Goal: Information Seeking & Learning: Understand process/instructions

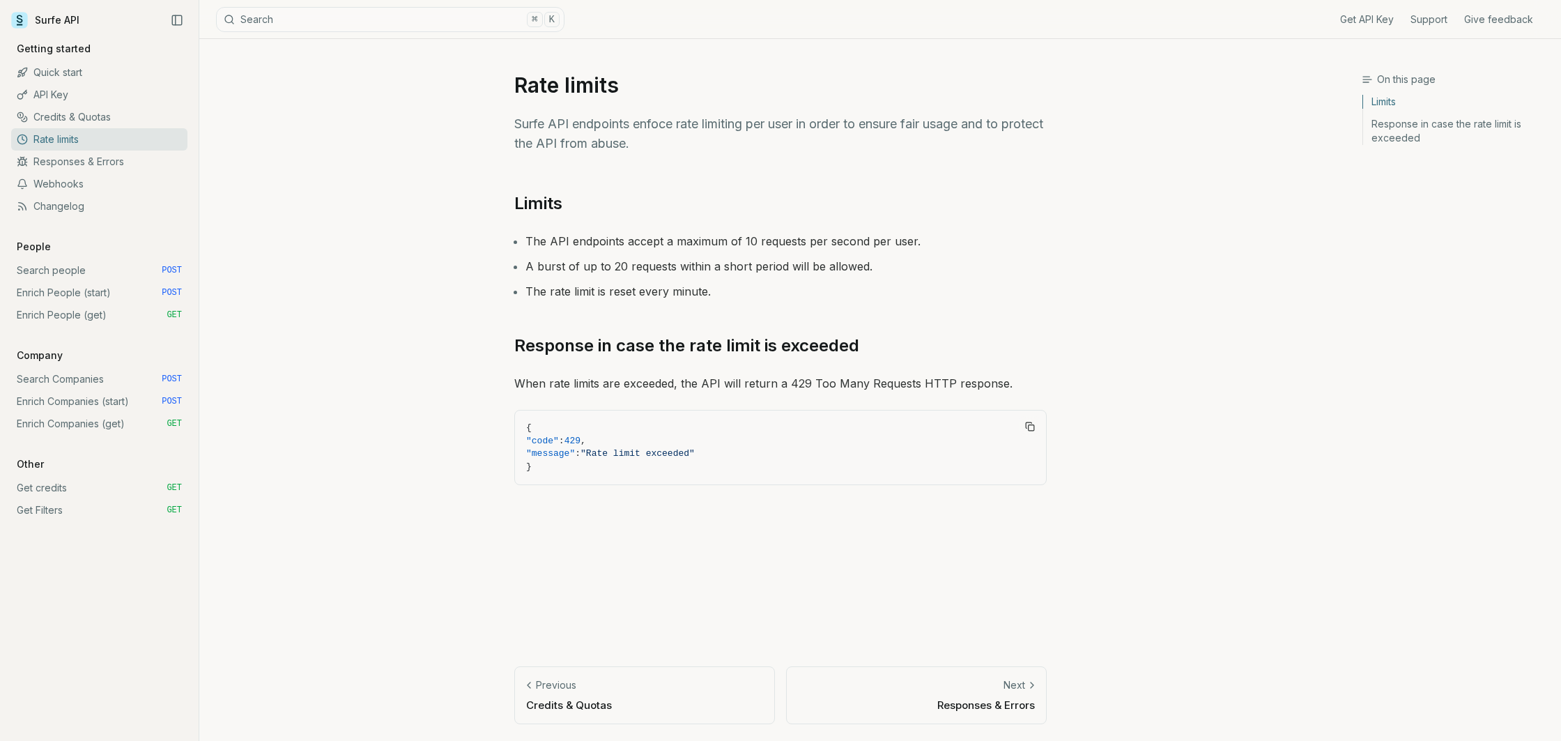
click at [68, 121] on link "Credits & Quotas" at bounding box center [99, 117] width 176 height 22
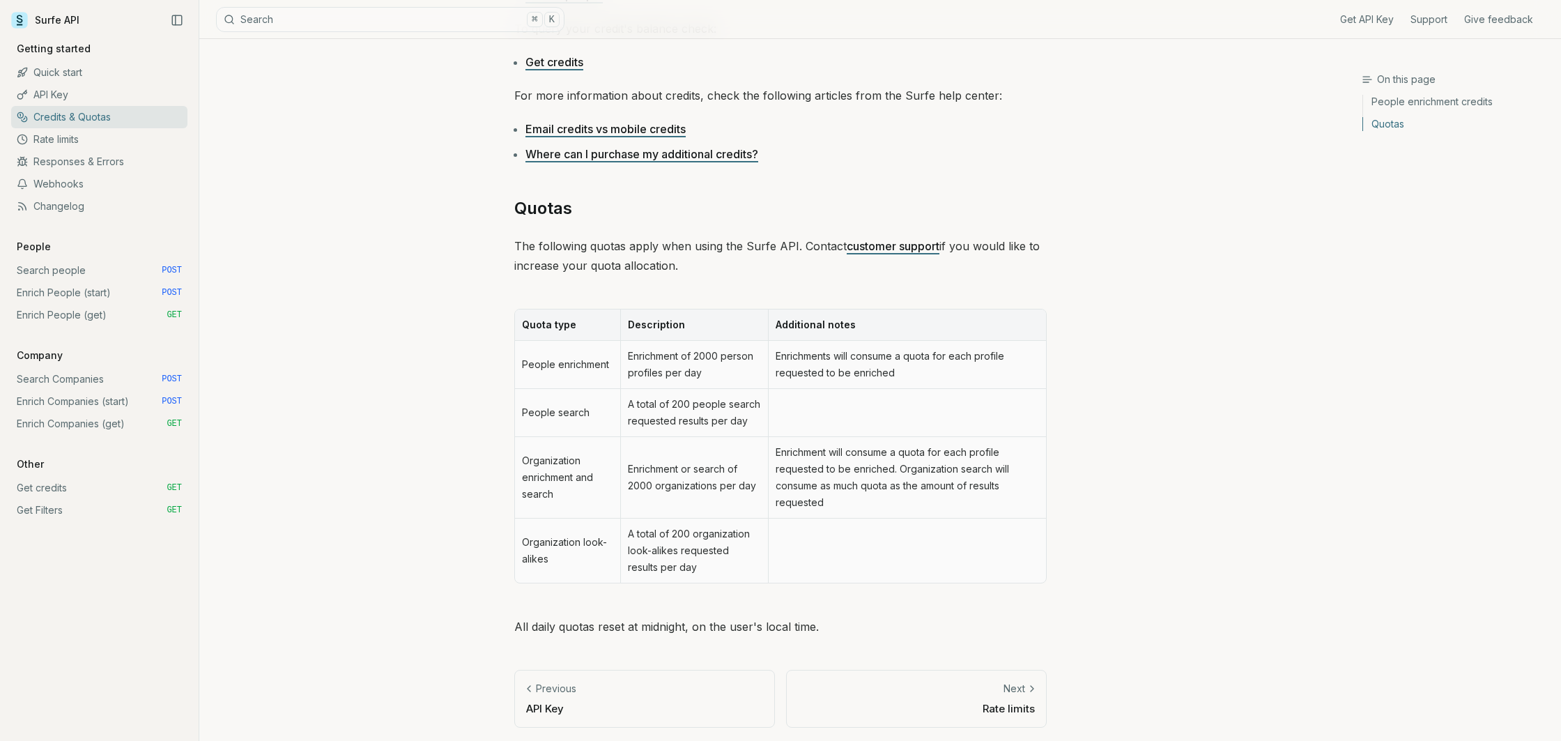
scroll to position [473, 0]
click at [114, 188] on link "Webhooks" at bounding box center [99, 184] width 176 height 22
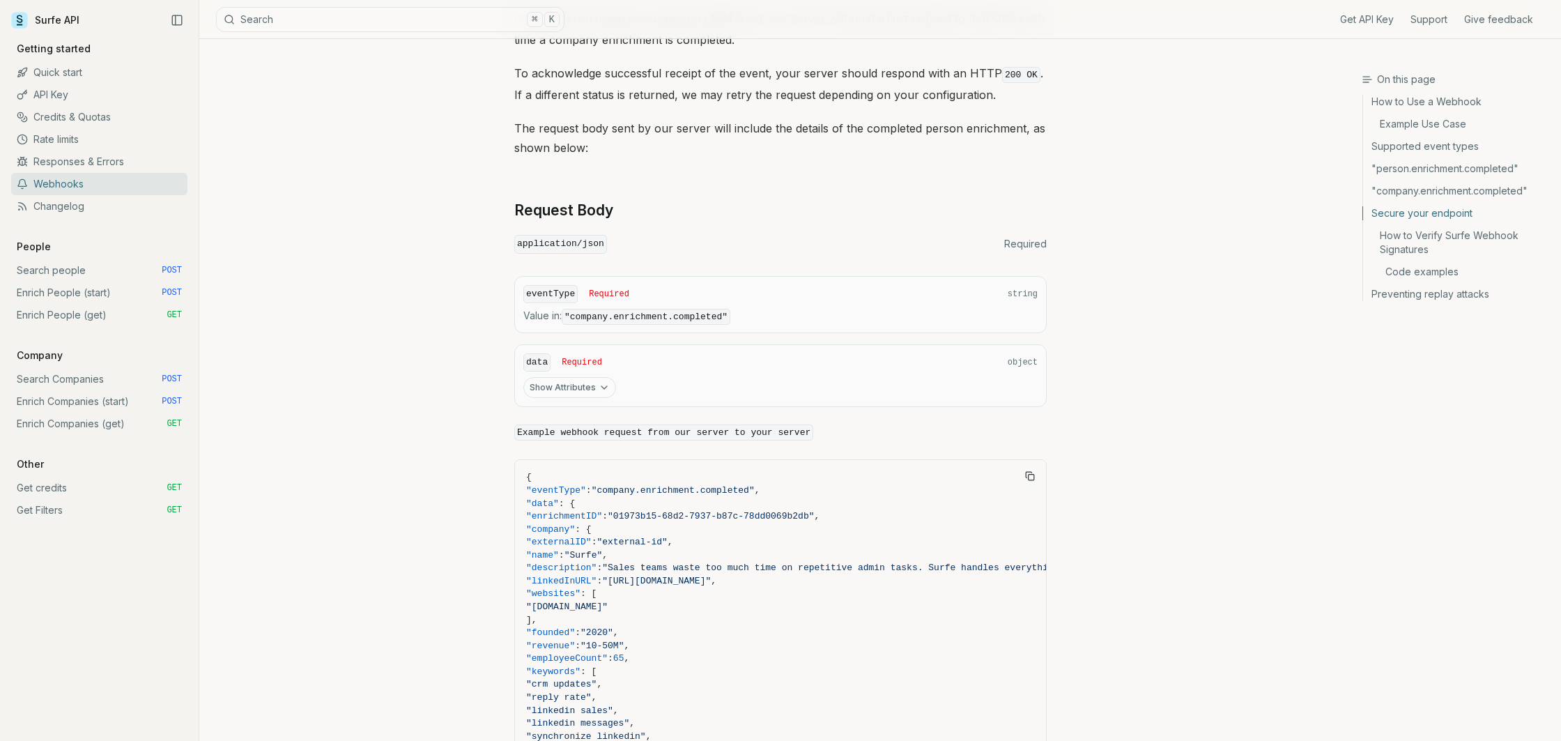
scroll to position [2409, 0]
click at [1414, 272] on link "Code examples" at bounding box center [1456, 272] width 187 height 22
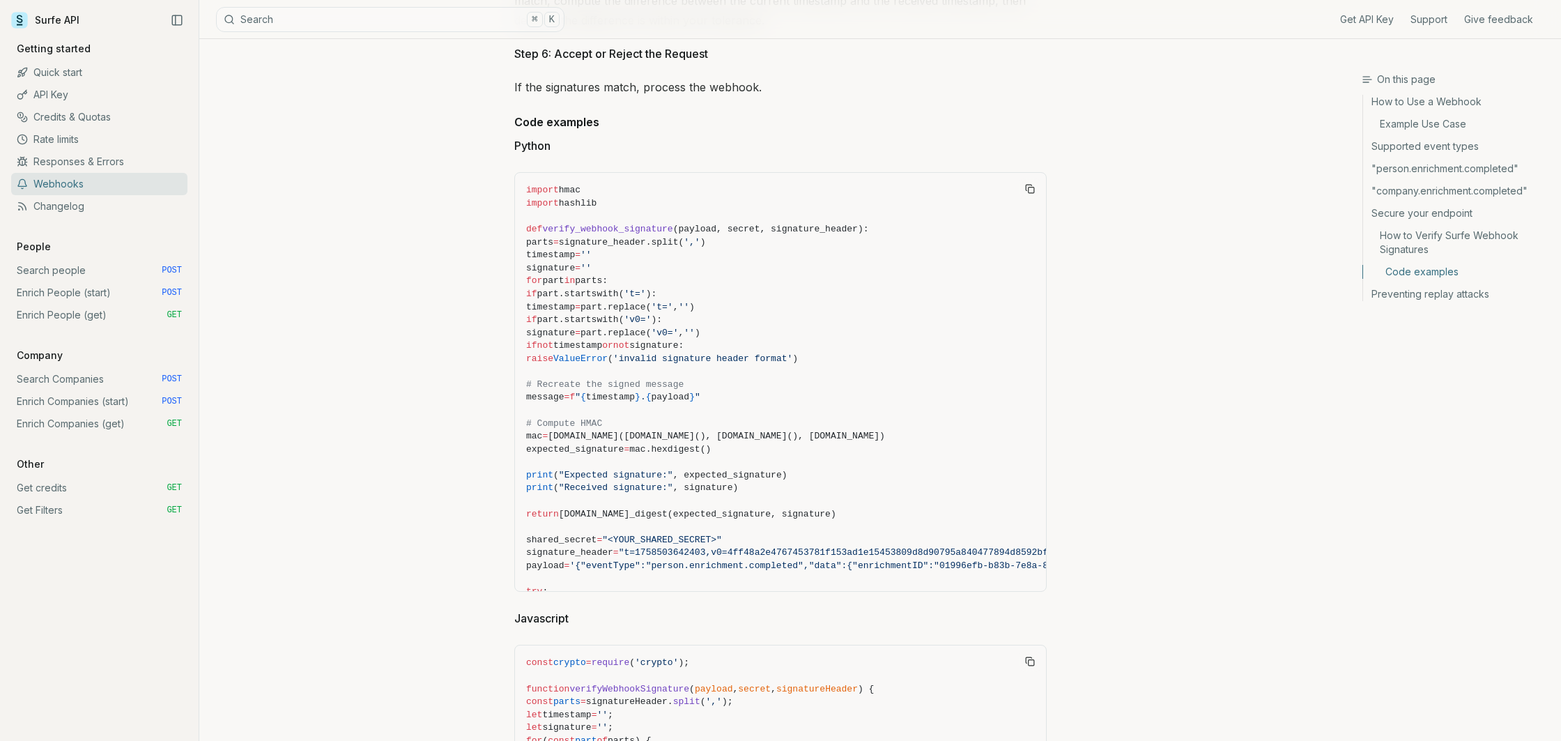
click at [1405, 296] on link "Preventing replay attacks" at bounding box center [1456, 292] width 187 height 18
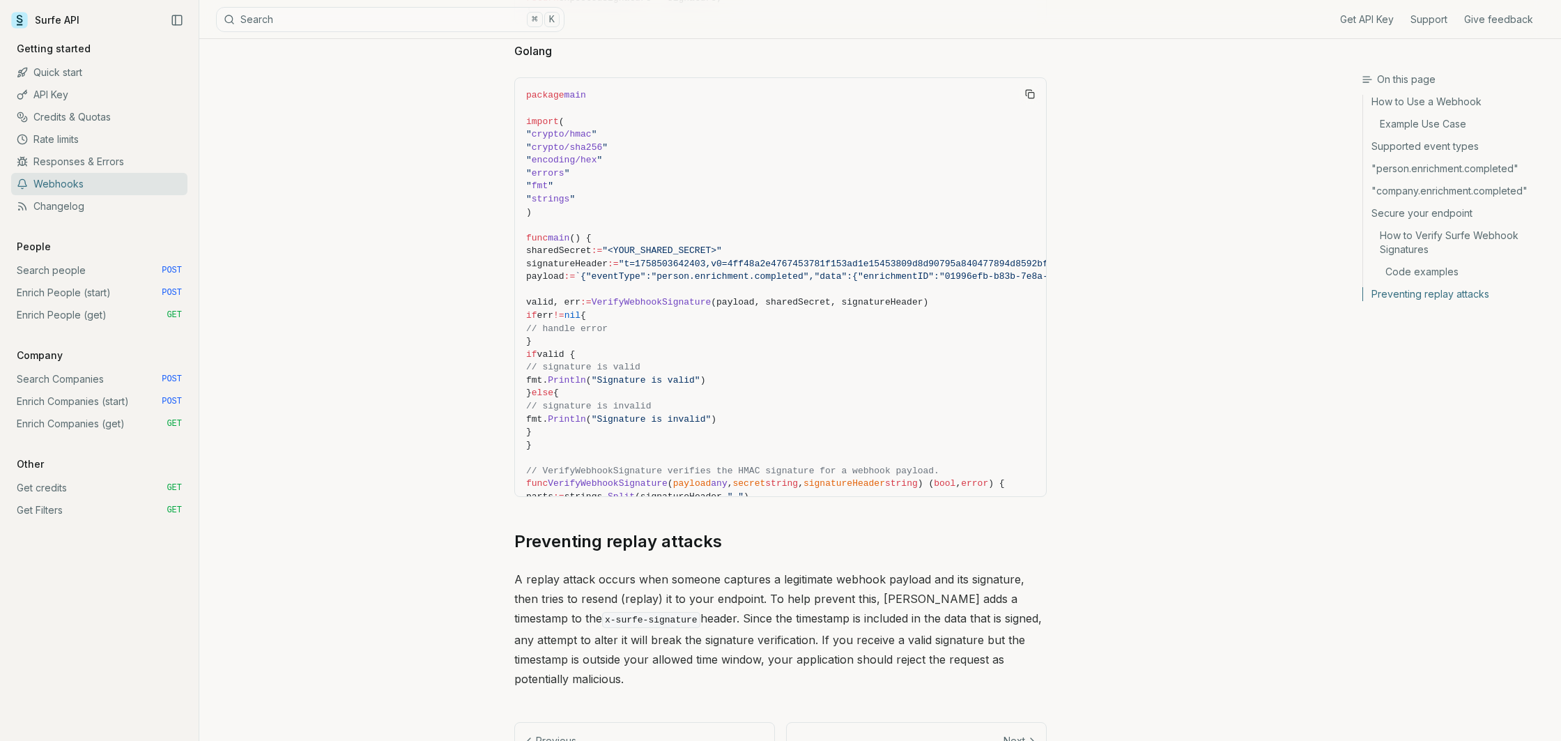
click at [1407, 270] on link "Code examples" at bounding box center [1456, 272] width 187 height 22
